Goal: Task Accomplishment & Management: Manage account settings

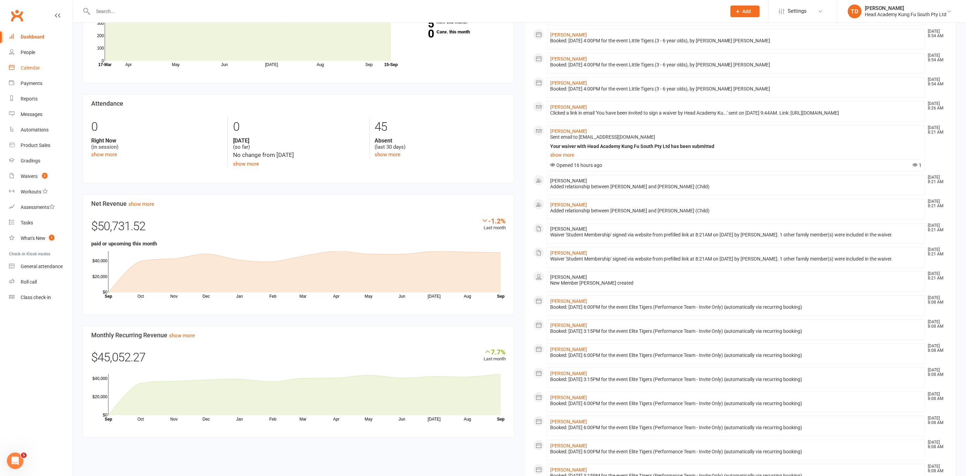
click at [34, 66] on div "Calendar" at bounding box center [30, 68] width 19 height 6
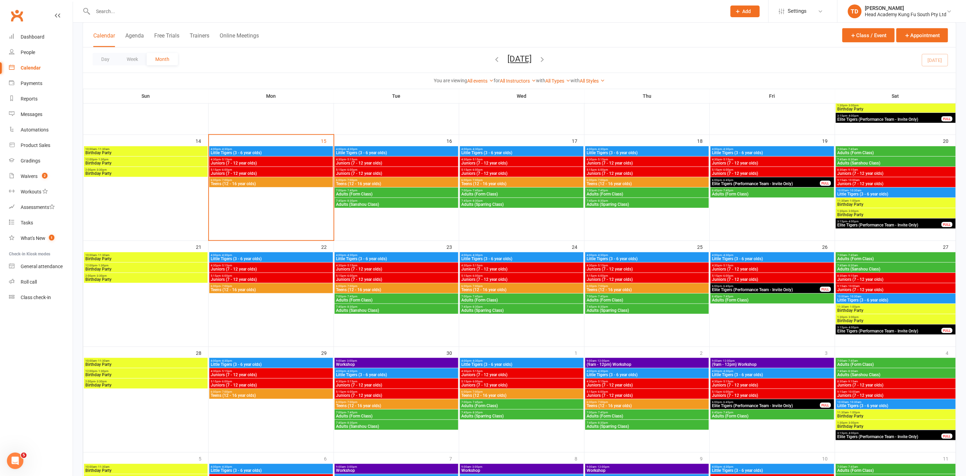
scroll to position [224, 0]
click at [276, 426] on div at bounding box center [271, 400] width 124 height 83
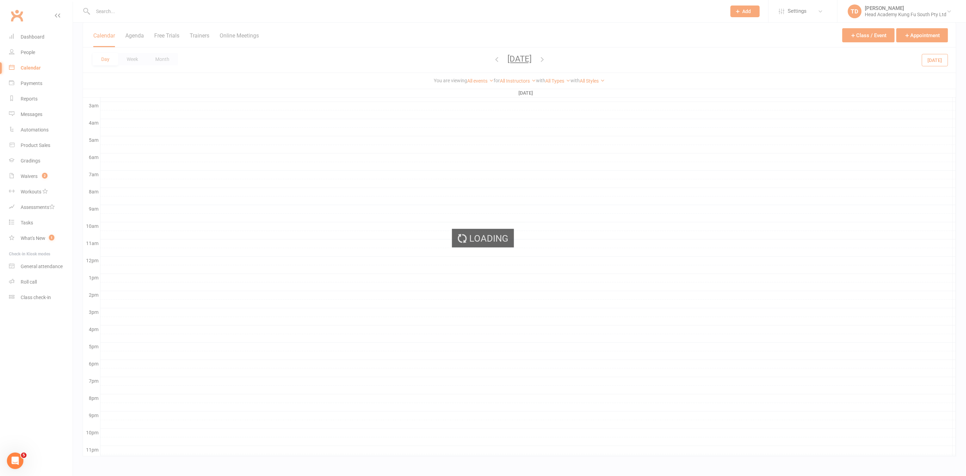
scroll to position [88, 0]
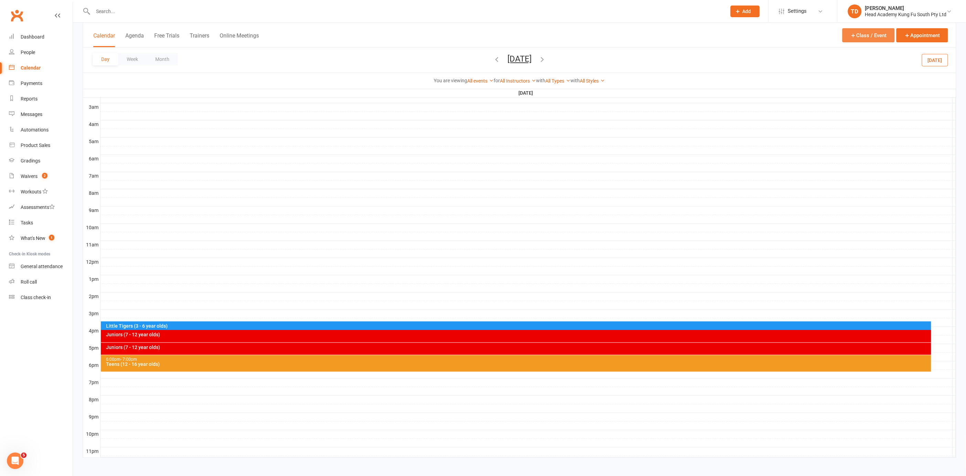
click at [869, 36] on button "Class / Event" at bounding box center [868, 35] width 52 height 14
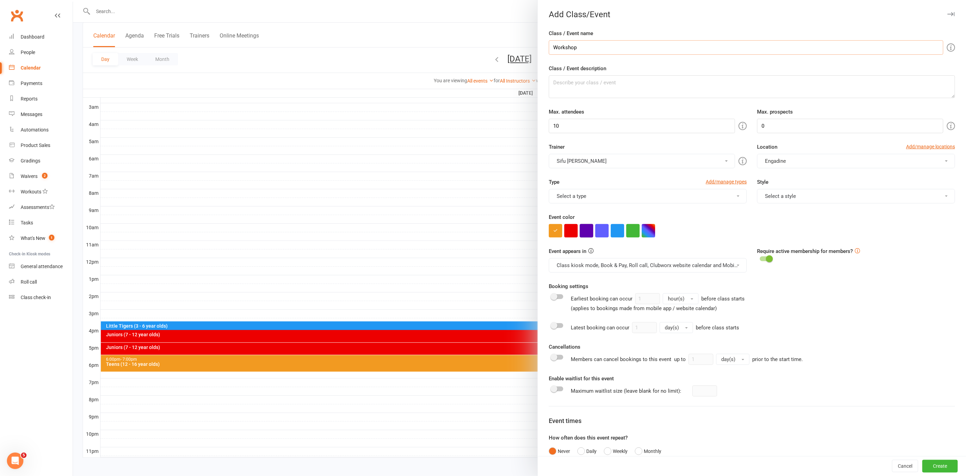
type input "Workshop"
click at [584, 231] on button "button" at bounding box center [585, 230] width 13 height 13
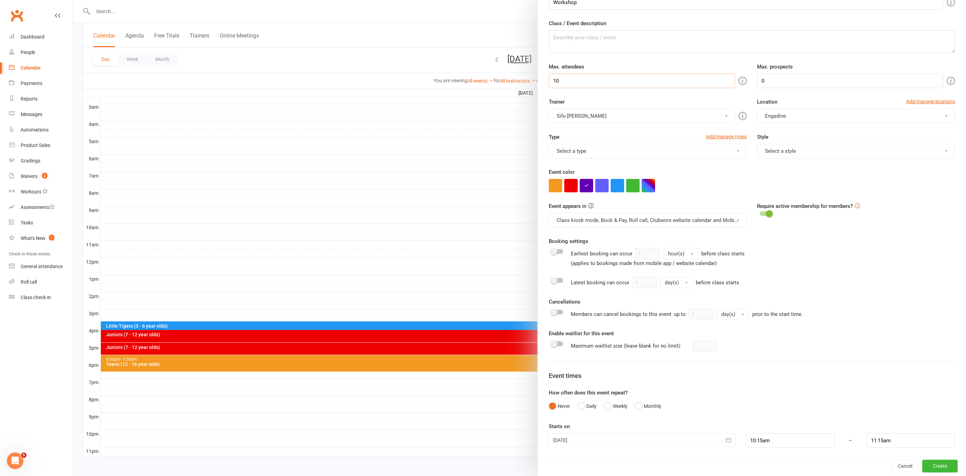
drag, startPoint x: 550, startPoint y: 78, endPoint x: 541, endPoint y: 78, distance: 8.9
click at [543, 78] on div "Max. attendees 10" at bounding box center [647, 75] width 208 height 25
type input "30"
drag, startPoint x: 766, startPoint y: 78, endPoint x: 742, endPoint y: 79, distance: 24.1
click at [742, 79] on div "Max. attendees 30 Max. prospects 0" at bounding box center [751, 75] width 416 height 25
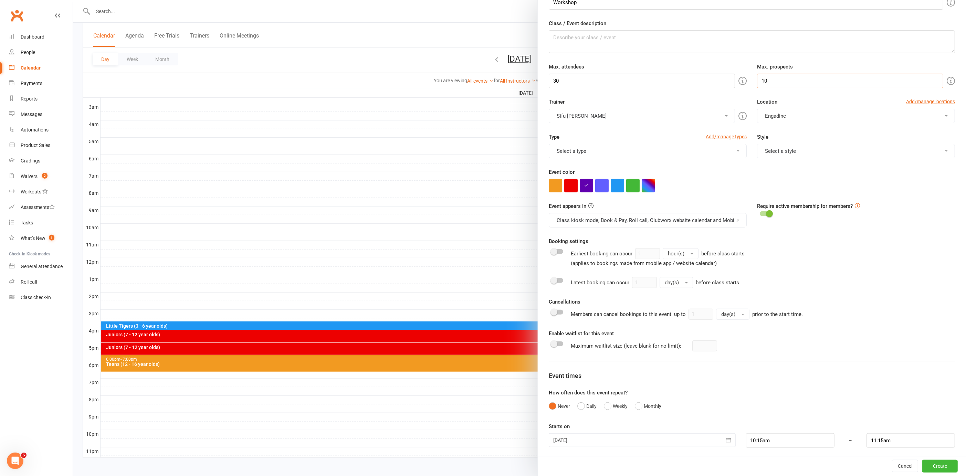
type input "10"
click at [726, 438] on icon "button" at bounding box center [728, 440] width 5 height 4
click at [589, 448] on span "29" at bounding box center [592, 451] width 6 height 6
type input "[DATE]"
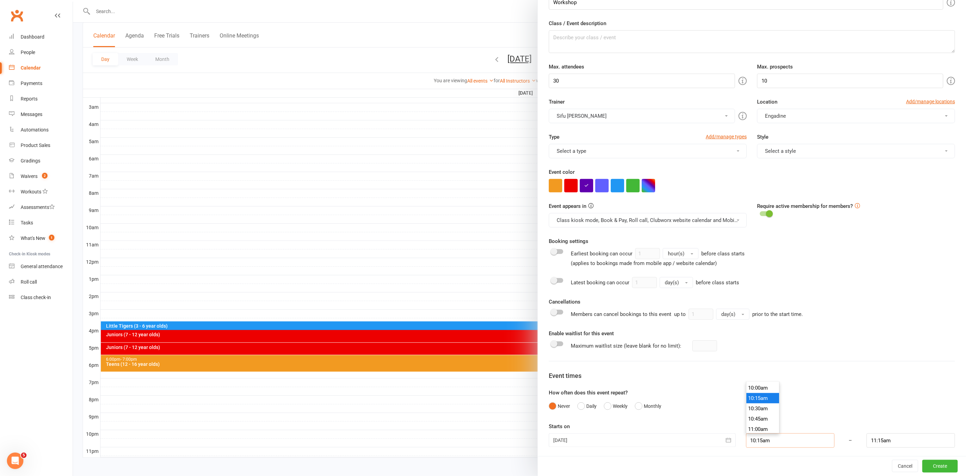
drag, startPoint x: 769, startPoint y: 437, endPoint x: 737, endPoint y: 436, distance: 31.7
click at [740, 437] on div "10:15am 12:00am 12:15am 12:30am 12:45am 1:00am 1:15am 1:30am 1:45am 2:00am 2:15…" at bounding box center [789, 440] width 99 height 14
type input "9:00am"
click at [753, 396] on li "9:00am" at bounding box center [762, 396] width 33 height 10
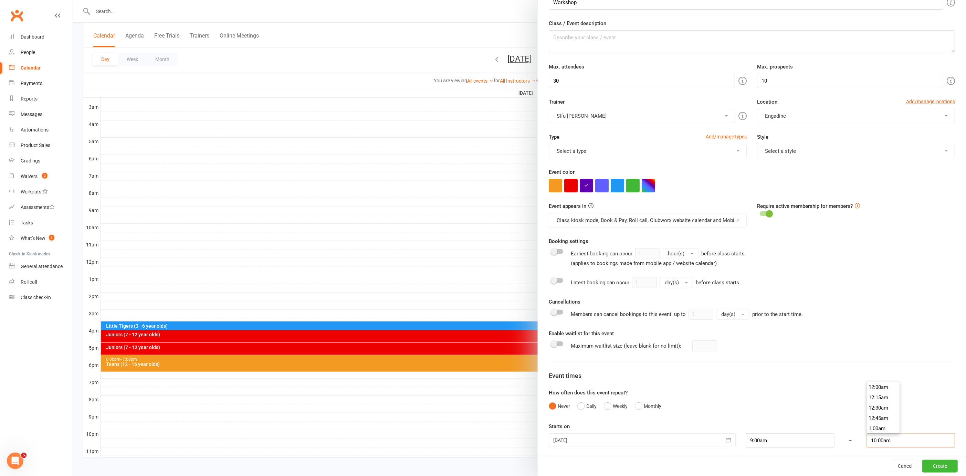
click at [893, 439] on input "10:00am" at bounding box center [910, 440] width 88 height 14
type input "3:00pm"
click at [876, 414] on li "3:00pm" at bounding box center [882, 417] width 33 height 10
click at [924, 464] on button "Create" at bounding box center [939, 466] width 35 height 12
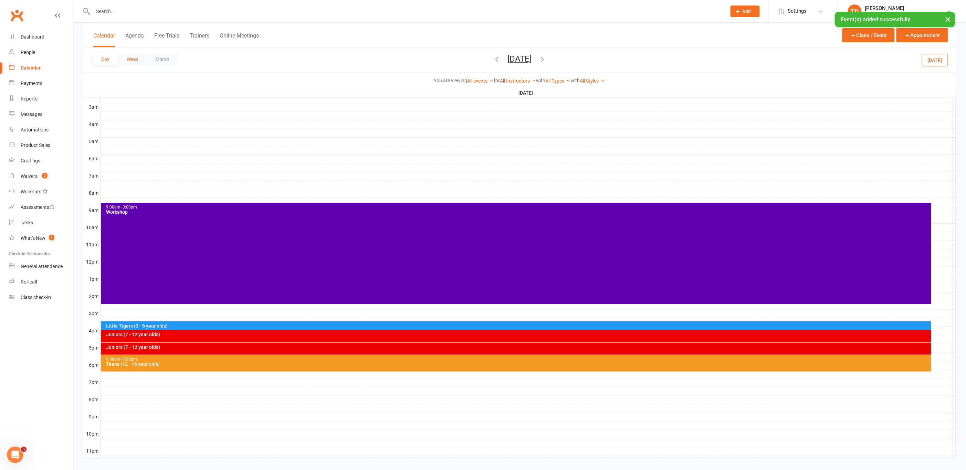
click at [135, 59] on button "Week" at bounding box center [132, 59] width 29 height 12
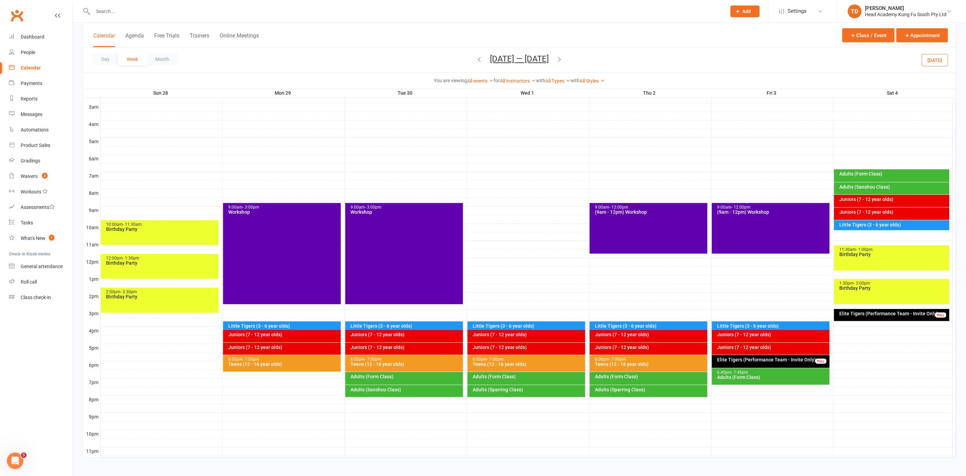
click at [287, 221] on div "9:00am - 3:00pm Workshop" at bounding box center [282, 253] width 118 height 101
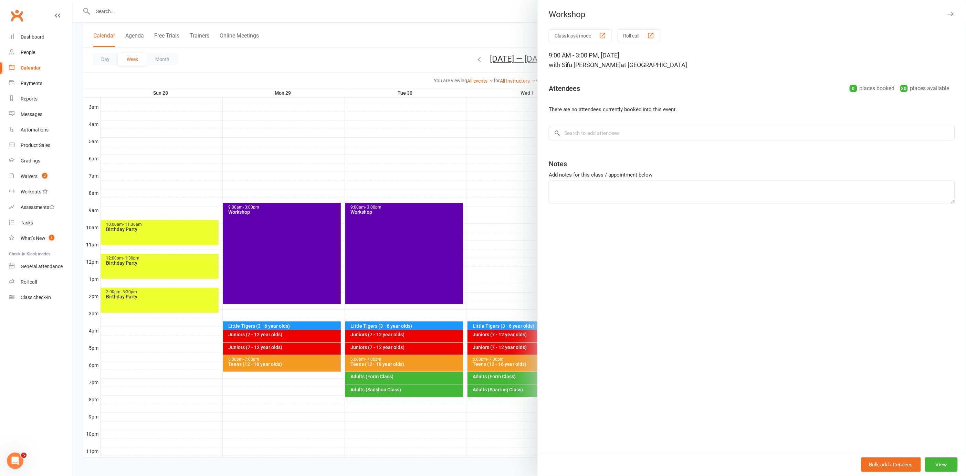
click at [380, 132] on div at bounding box center [519, 238] width 893 height 476
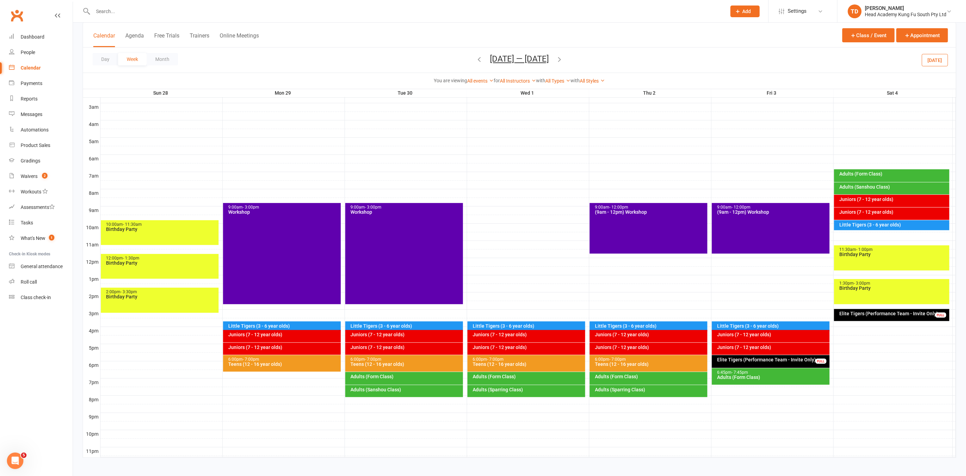
click at [296, 233] on div "9:00am - 3:00pm Workshop" at bounding box center [282, 253] width 118 height 101
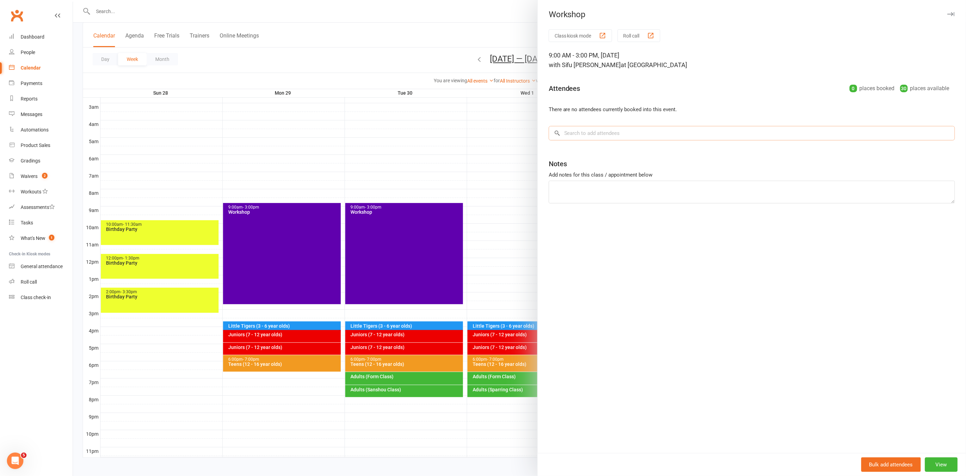
click at [577, 135] on input "search" at bounding box center [751, 133] width 406 height 14
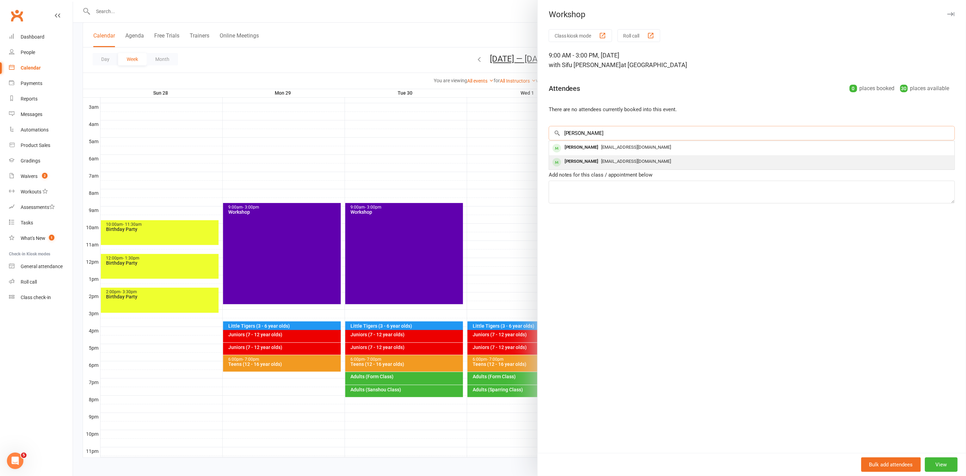
type input "[PERSON_NAME]"
click at [589, 163] on div "[PERSON_NAME]" at bounding box center [582, 162] width 40 height 10
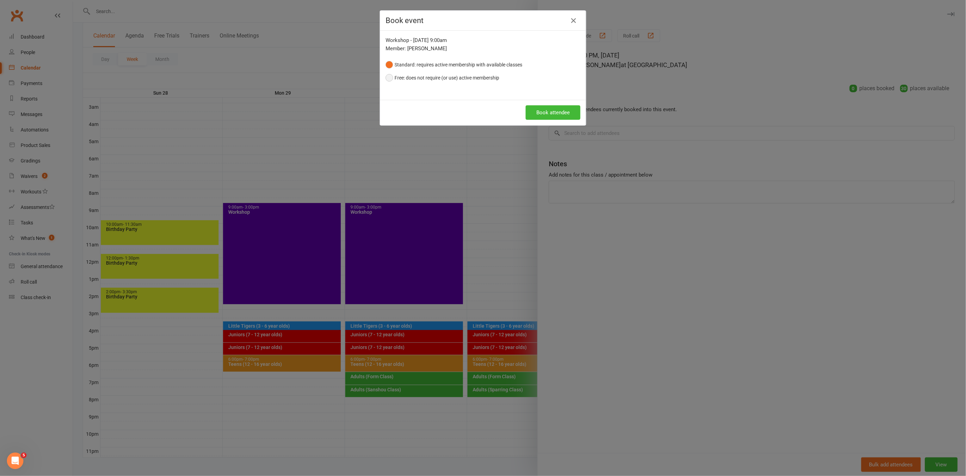
drag, startPoint x: 387, startPoint y: 78, endPoint x: 475, endPoint y: 96, distance: 90.0
click at [389, 78] on button "Free: does not require (or use) active membership" at bounding box center [442, 77] width 114 height 13
click at [564, 115] on button "Book attendee" at bounding box center [552, 112] width 55 height 14
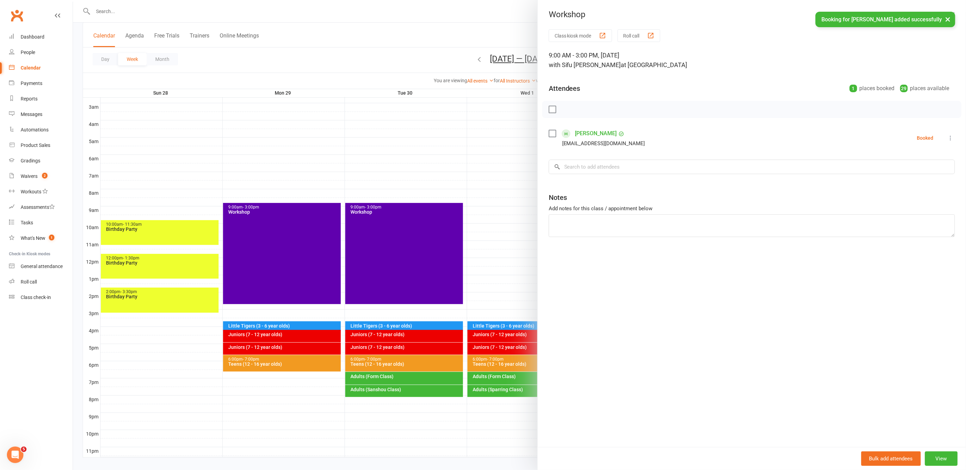
click at [244, 117] on div at bounding box center [519, 235] width 893 height 470
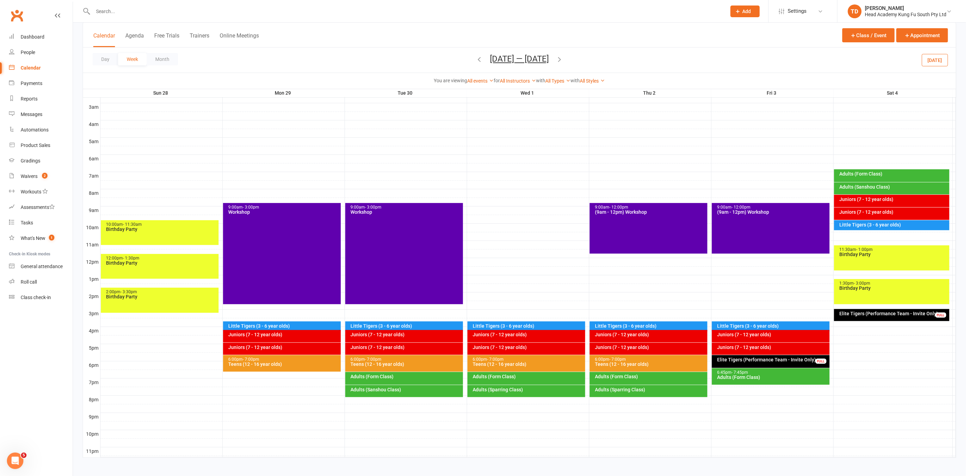
click at [415, 259] on div "9:00am - 3:00pm Workshop" at bounding box center [404, 253] width 118 height 101
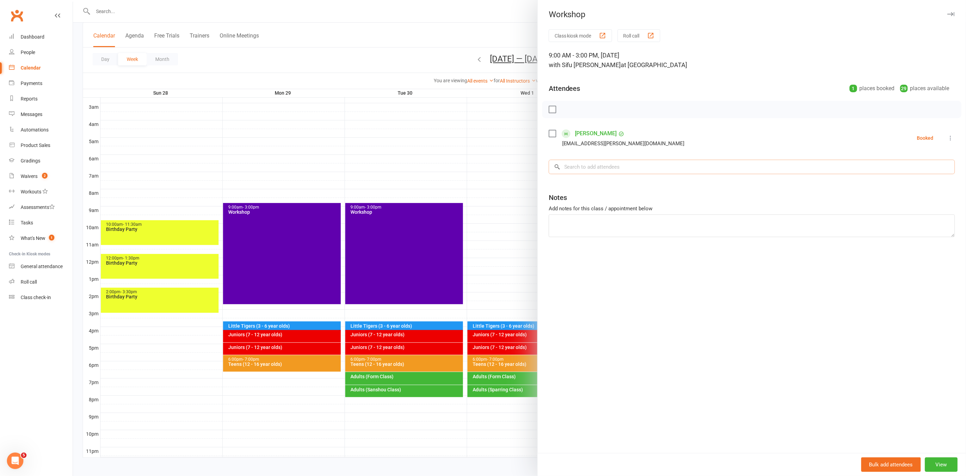
click at [608, 163] on input "search" at bounding box center [751, 167] width 406 height 14
type input "arthu"
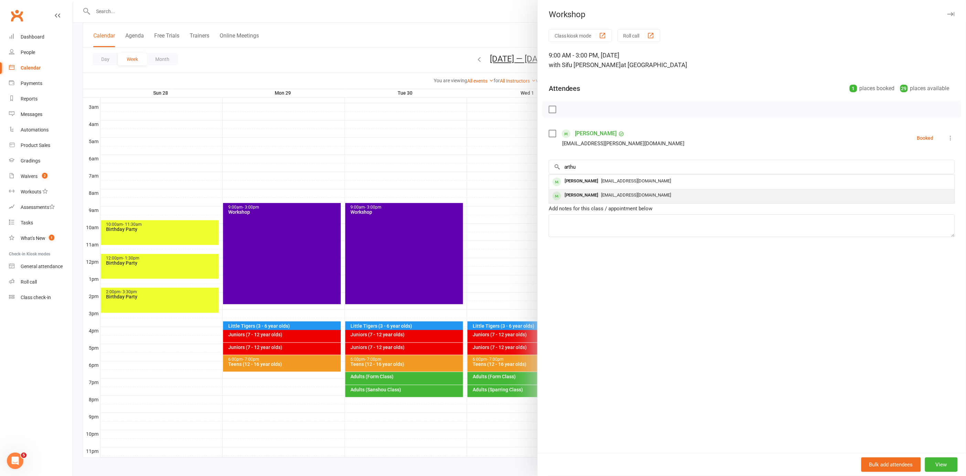
click at [630, 192] on span "[EMAIL_ADDRESS][DOMAIN_NAME]" at bounding box center [636, 194] width 70 height 5
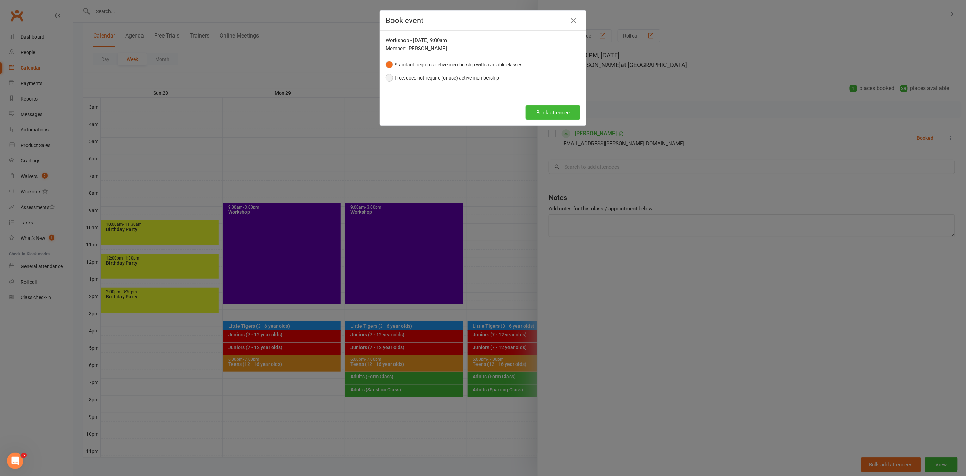
drag, startPoint x: 385, startPoint y: 75, endPoint x: 412, endPoint y: 89, distance: 30.5
click at [385, 75] on button "Free: does not require (or use) active membership" at bounding box center [442, 77] width 114 height 13
click at [552, 109] on button "Book attendee" at bounding box center [552, 112] width 55 height 14
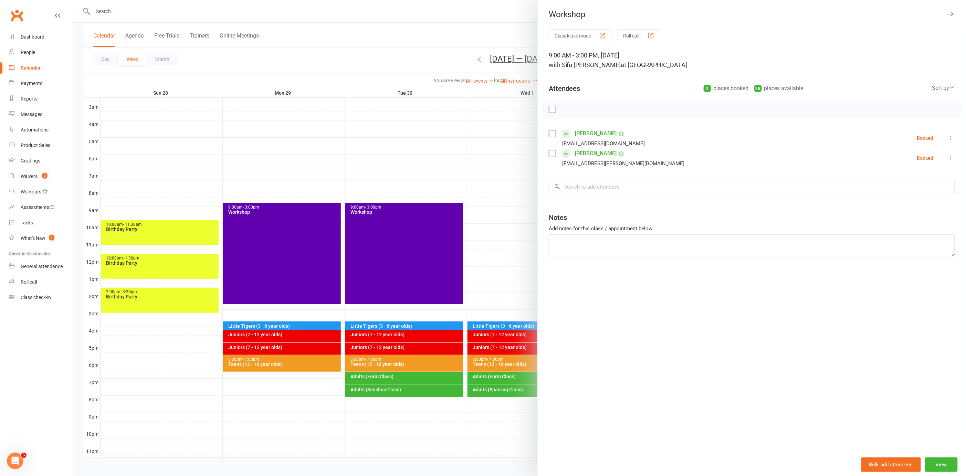
click at [506, 138] on div at bounding box center [519, 238] width 893 height 476
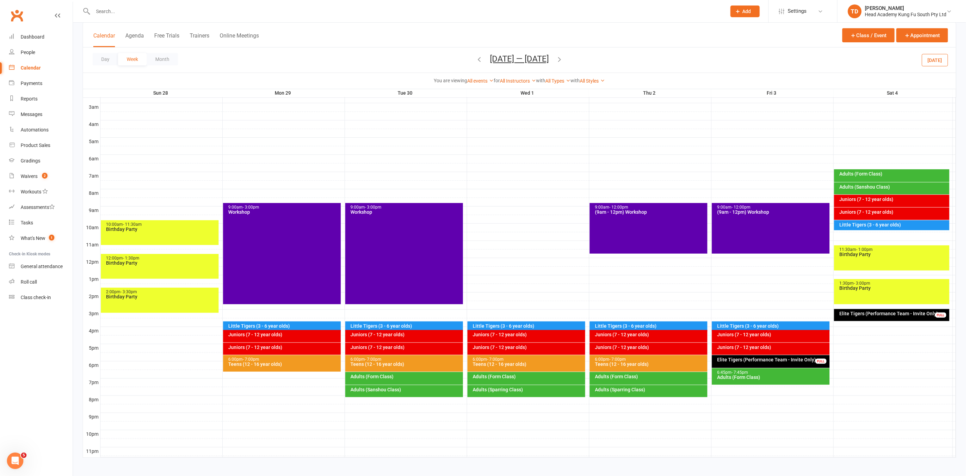
click at [550, 225] on div at bounding box center [527, 228] width 855 height 8
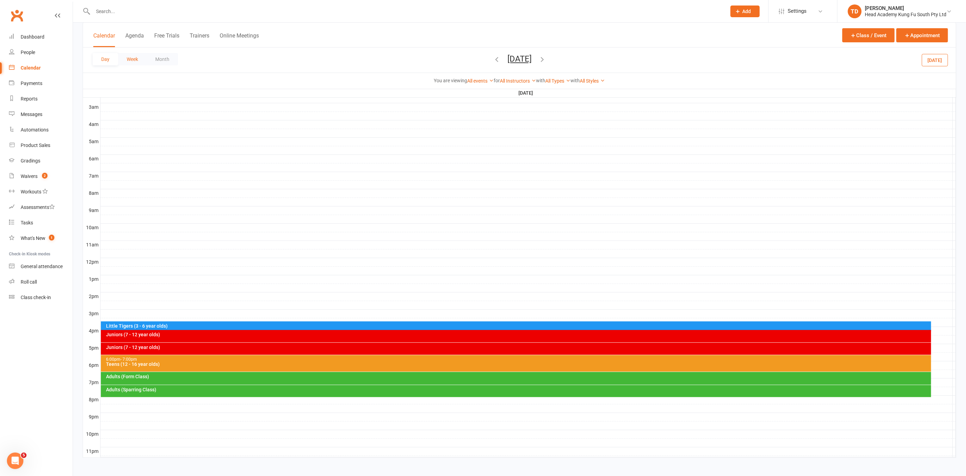
click at [134, 60] on button "Week" at bounding box center [132, 59] width 29 height 12
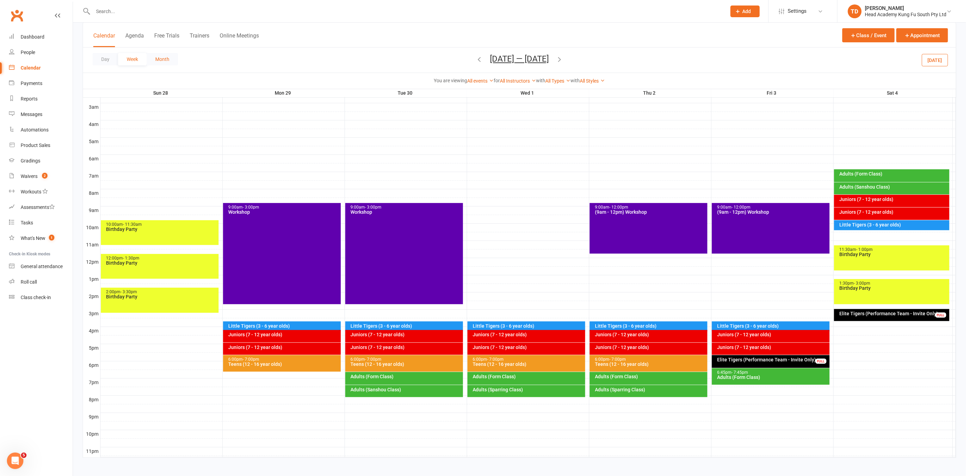
click at [162, 57] on button "Month" at bounding box center [162, 59] width 31 height 12
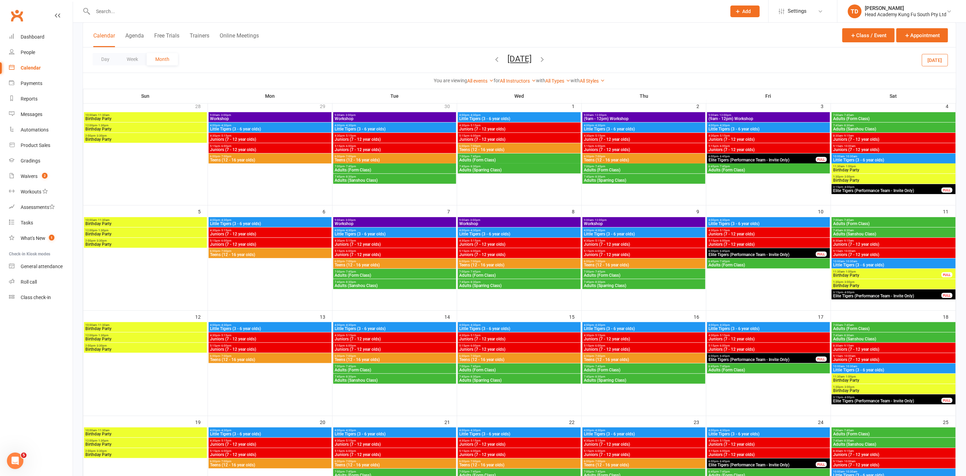
scroll to position [52, 0]
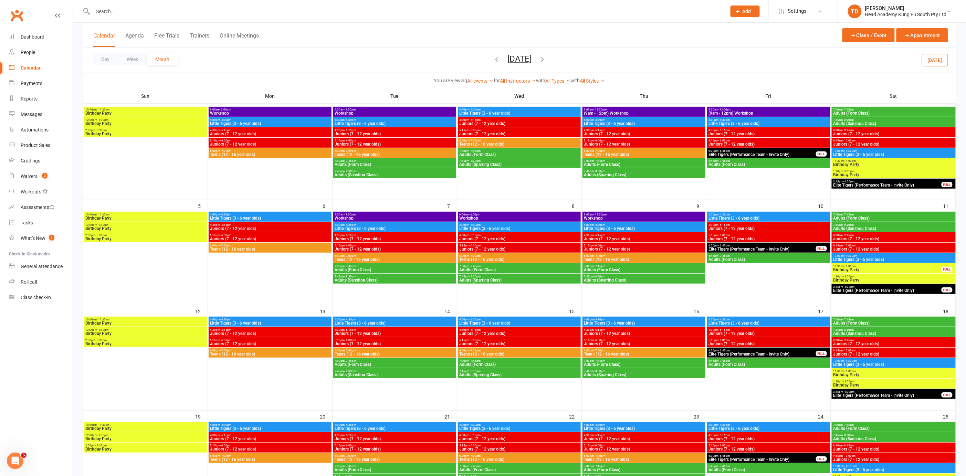
click at [395, 217] on span "Workshop" at bounding box center [394, 218] width 120 height 4
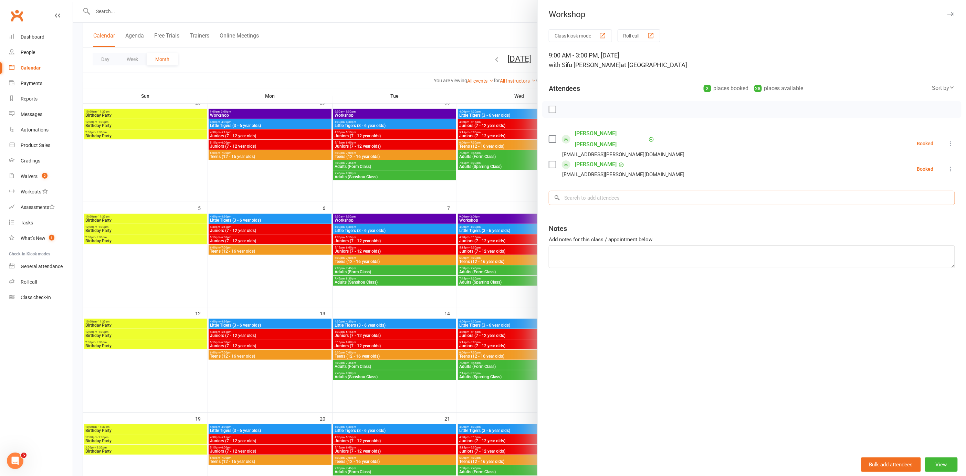
click at [594, 191] on input "search" at bounding box center [751, 198] width 406 height 14
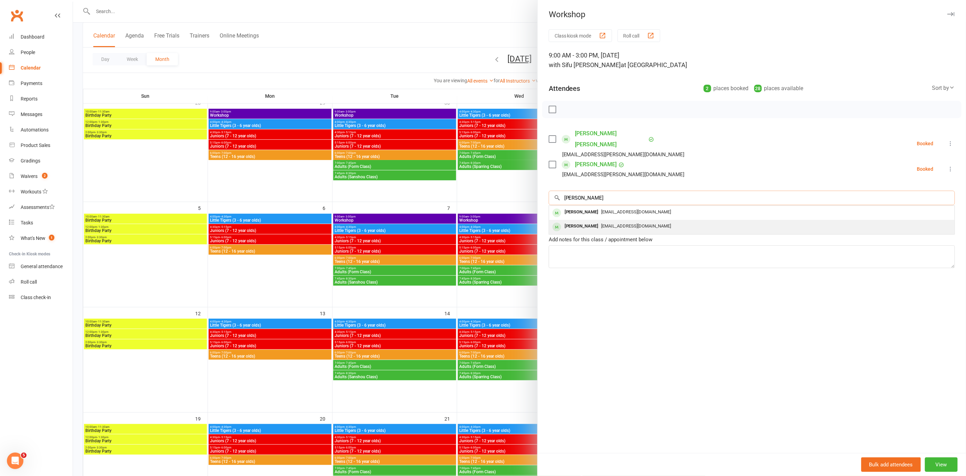
type input "[PERSON_NAME]"
click at [610, 223] on span "[EMAIL_ADDRESS][DOMAIN_NAME]" at bounding box center [636, 225] width 70 height 5
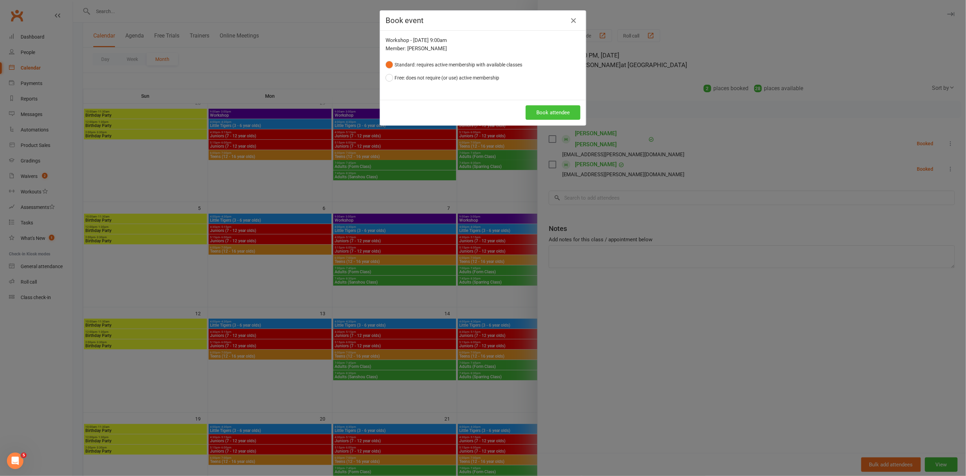
click at [551, 117] on button "Book attendee" at bounding box center [552, 112] width 55 height 14
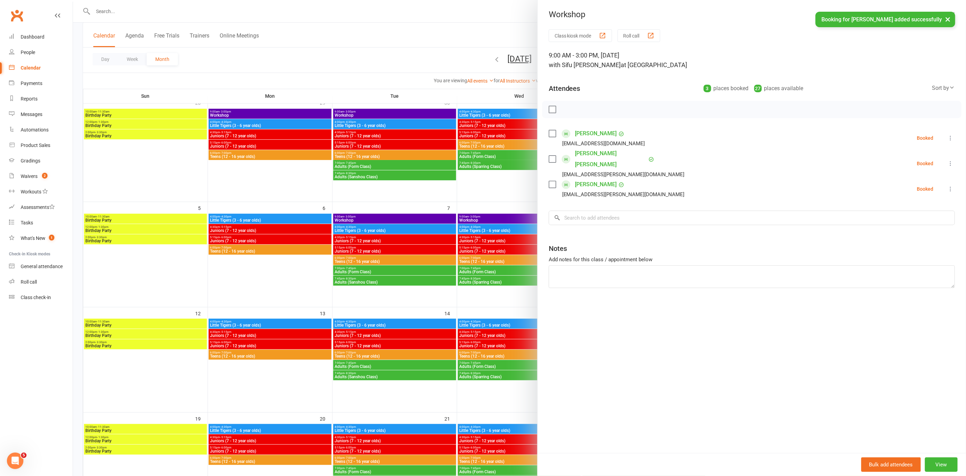
click at [270, 193] on div at bounding box center [519, 238] width 893 height 476
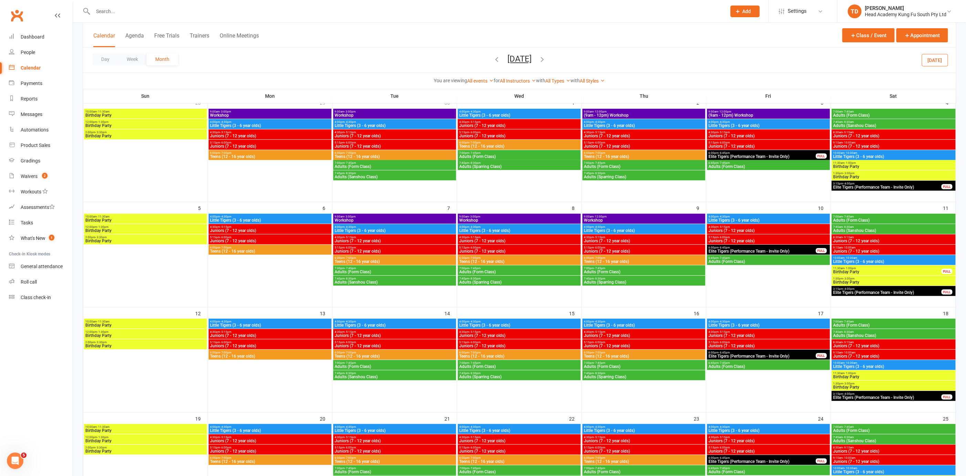
click at [543, 216] on span "9:00am - 3:00pm" at bounding box center [519, 216] width 120 height 3
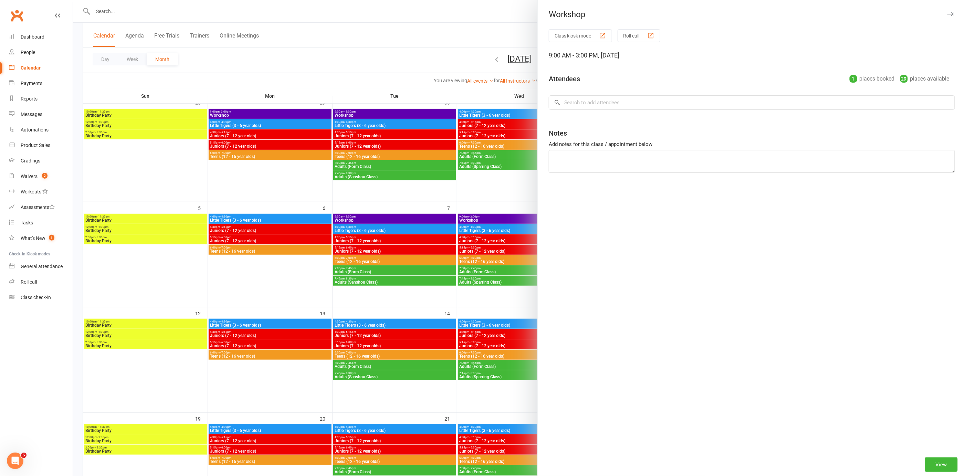
click at [543, 216] on div at bounding box center [519, 238] width 893 height 476
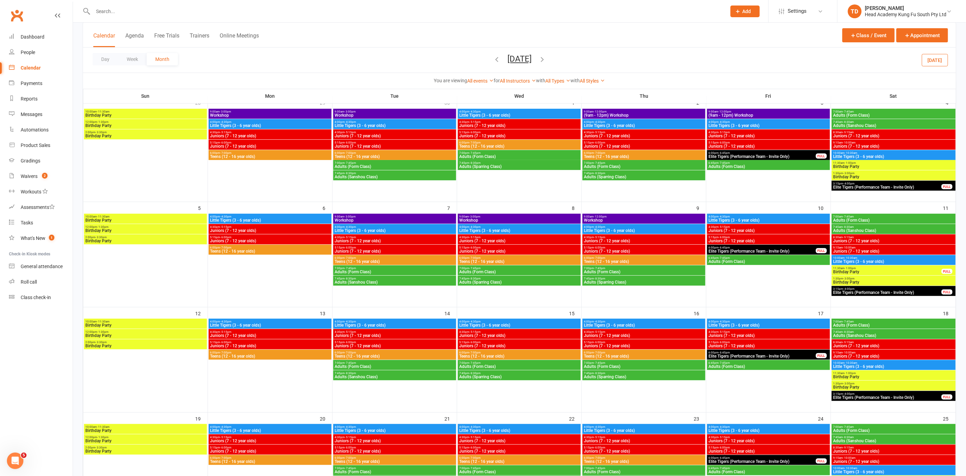
click at [543, 216] on span "9:00am - 3:00pm" at bounding box center [519, 216] width 120 height 3
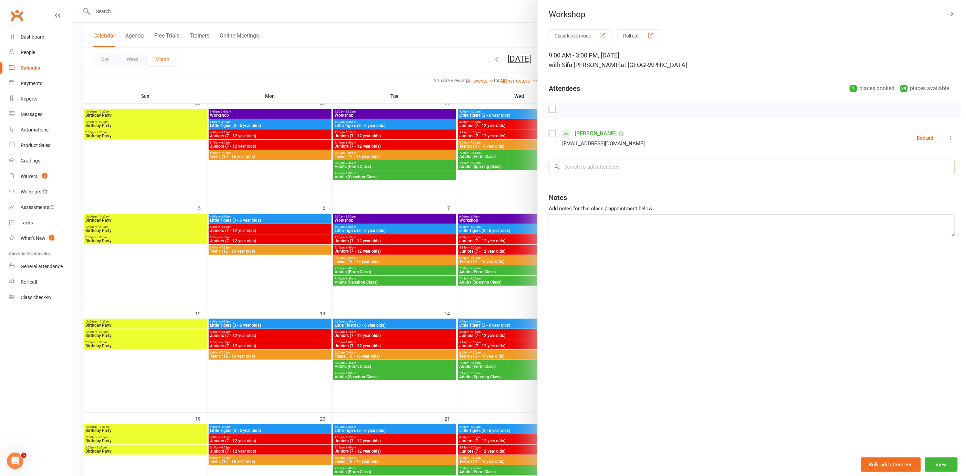
click at [582, 170] on input "search" at bounding box center [751, 167] width 406 height 14
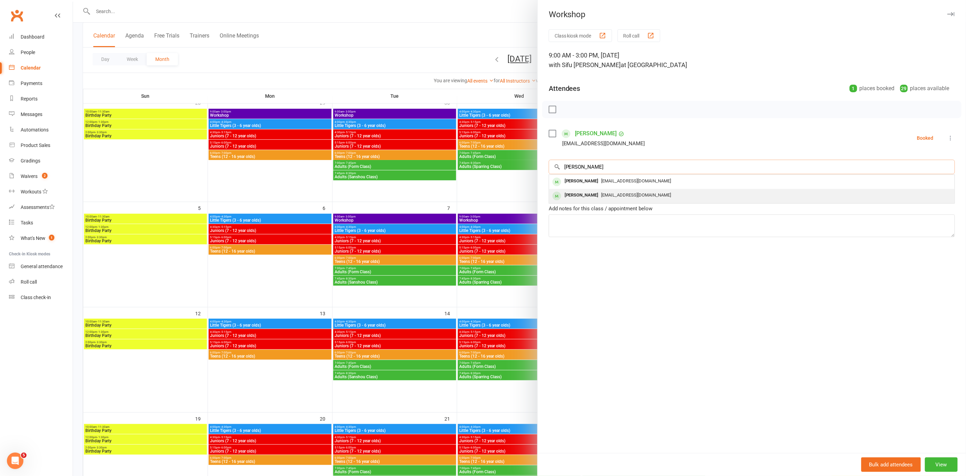
type input "[PERSON_NAME]"
click at [584, 193] on div "[PERSON_NAME]" at bounding box center [582, 195] width 40 height 10
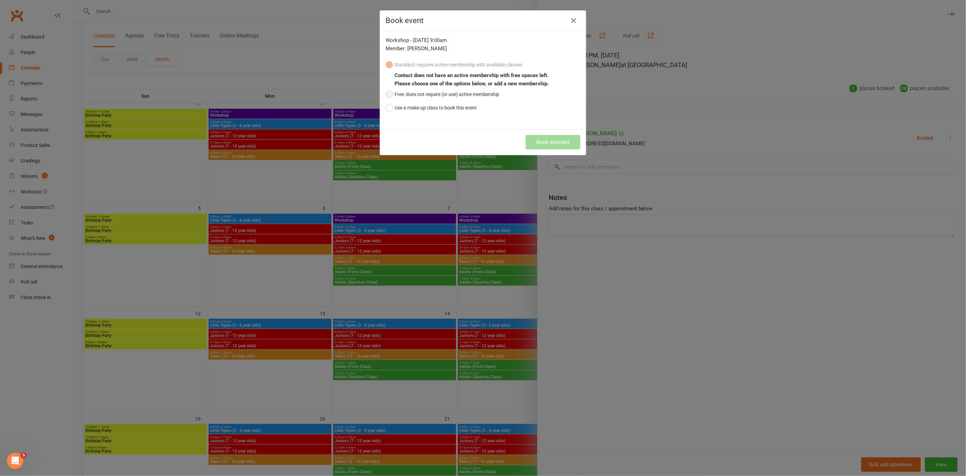
click at [387, 93] on button "Free: does not require (or use) active membership" at bounding box center [442, 94] width 114 height 13
click at [547, 143] on button "Book attendee" at bounding box center [552, 142] width 55 height 14
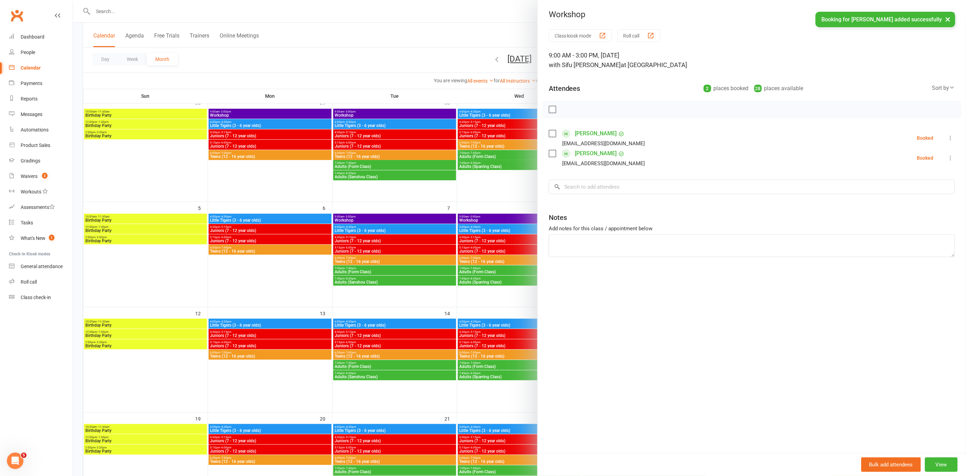
click at [505, 203] on div at bounding box center [519, 238] width 893 height 476
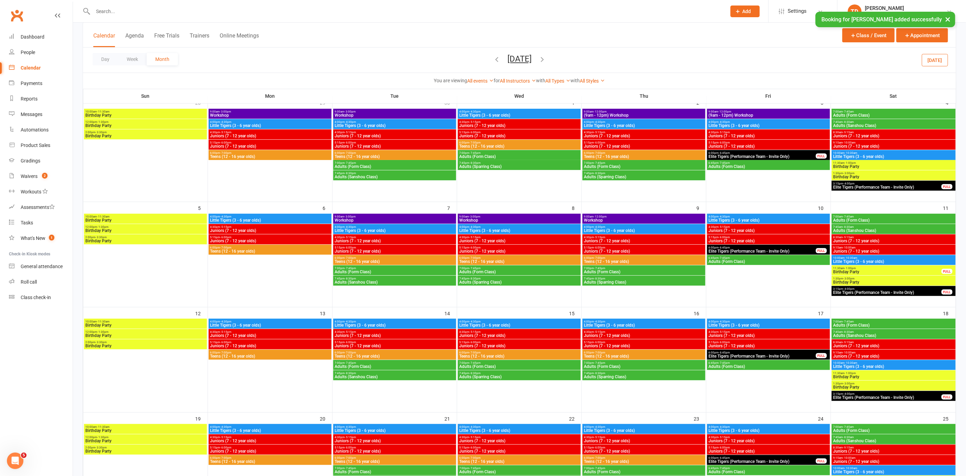
click at [657, 218] on span "Workshop" at bounding box center [644, 220] width 120 height 4
click at [657, 0] on div "Workshop Class kiosk mode Roll call 9:00 AM - 12:00 PM, [DATE] Attendees 2 plac…" at bounding box center [742, 0] width 893 height 0
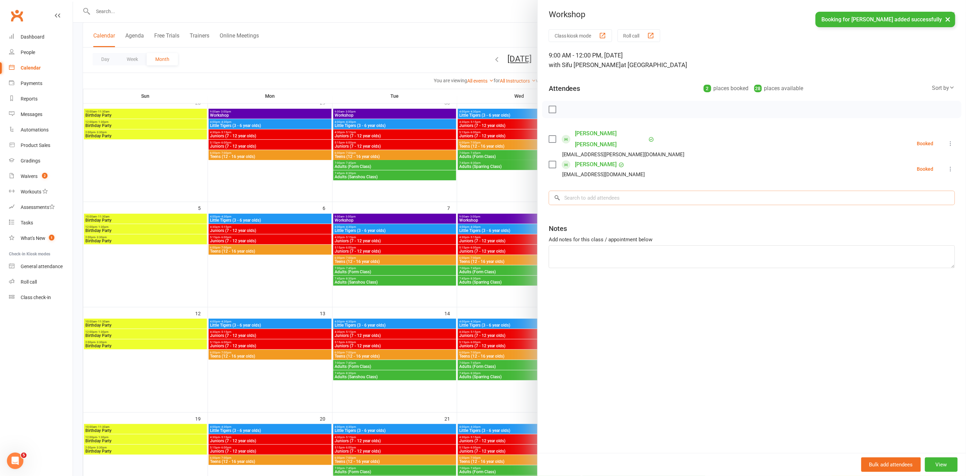
click at [586, 191] on input "search" at bounding box center [751, 198] width 406 height 14
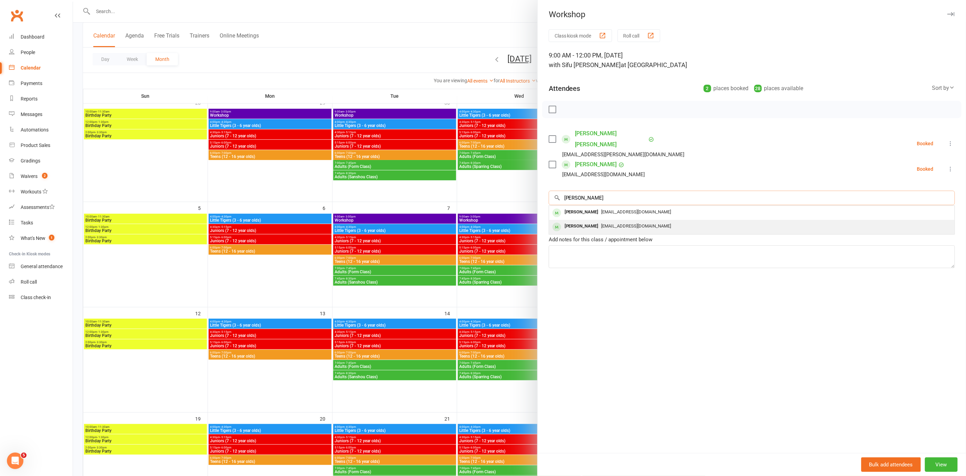
type input "[PERSON_NAME]"
click at [591, 221] on div "[PERSON_NAME]" at bounding box center [582, 226] width 40 height 10
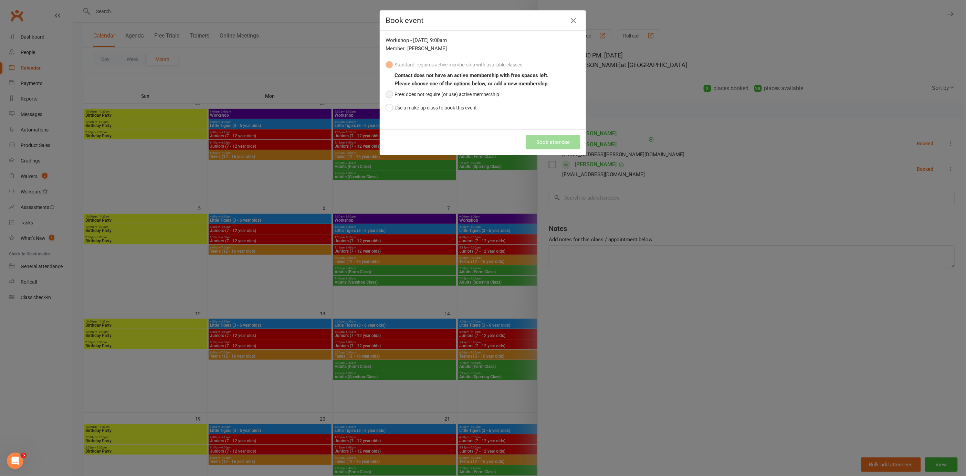
drag, startPoint x: 387, startPoint y: 92, endPoint x: 402, endPoint y: 96, distance: 15.3
click at [387, 92] on button "Free: does not require (or use) active membership" at bounding box center [442, 94] width 114 height 13
click at [538, 142] on button "Book attendee" at bounding box center [552, 142] width 55 height 14
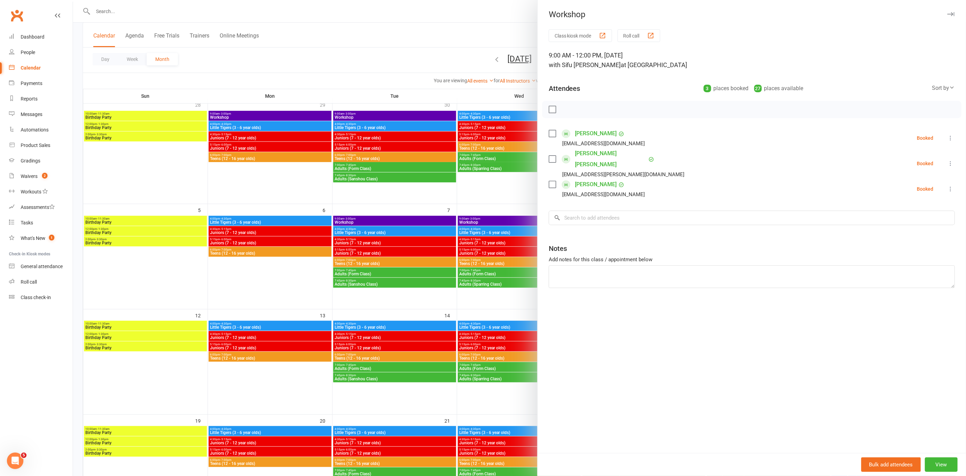
scroll to position [47, 0]
click at [325, 195] on div at bounding box center [519, 238] width 893 height 476
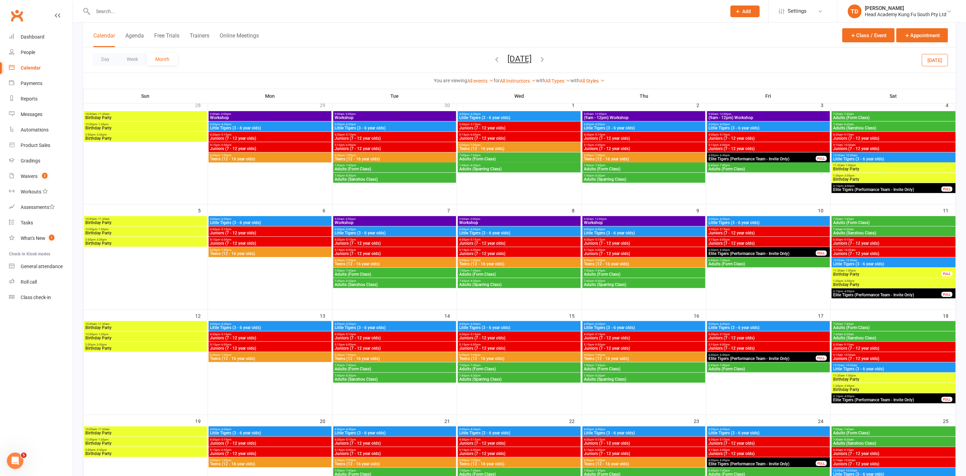
click at [570, 62] on div "Day Week Month [DATE] [DATE] Sun Mon Tue Wed Thu Fri Sat 31 01 02 03 04 05 06 0…" at bounding box center [519, 59] width 873 height 25
